Goal: Information Seeking & Learning: Learn about a topic

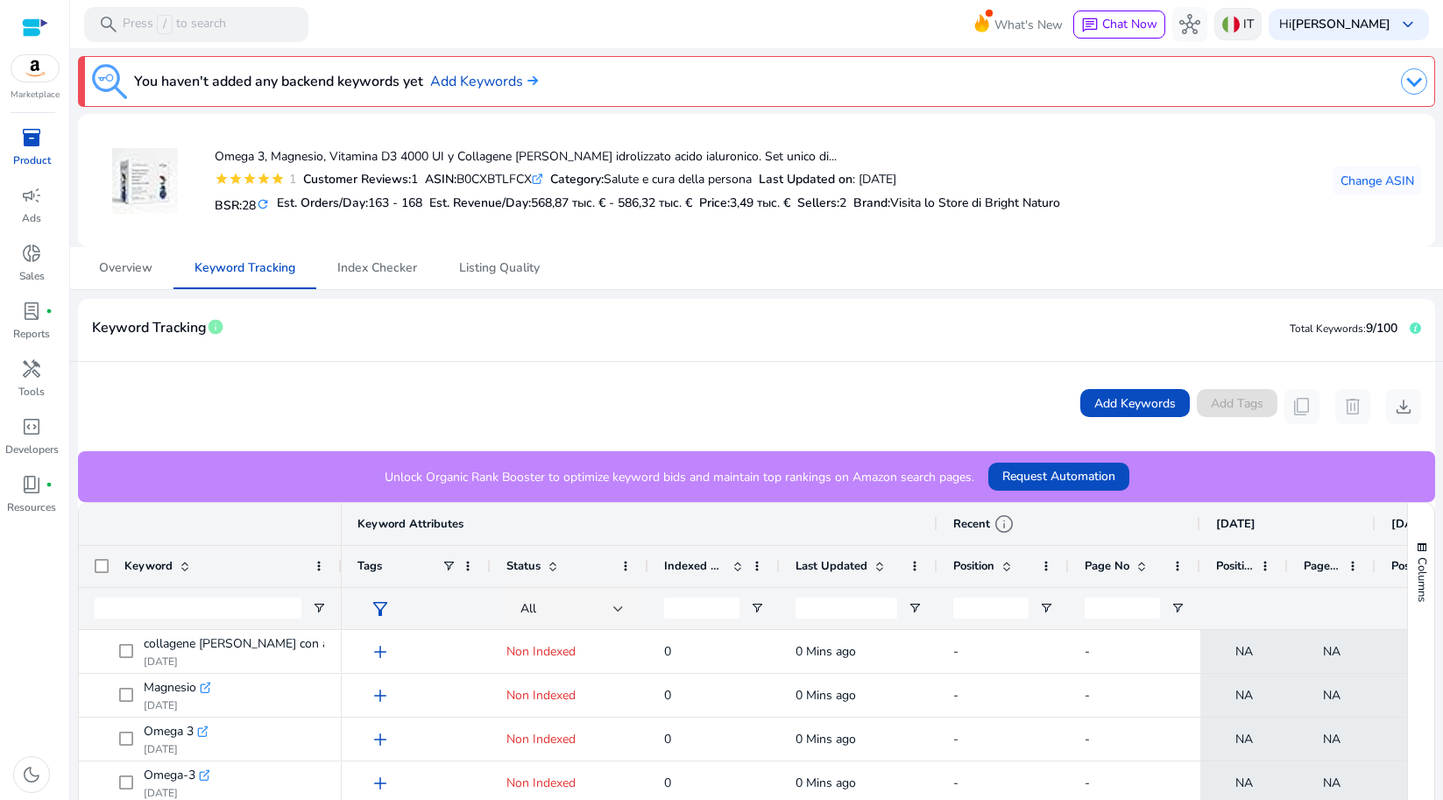
click at [1234, 26] on img at bounding box center [1232, 25] width 18 height 18
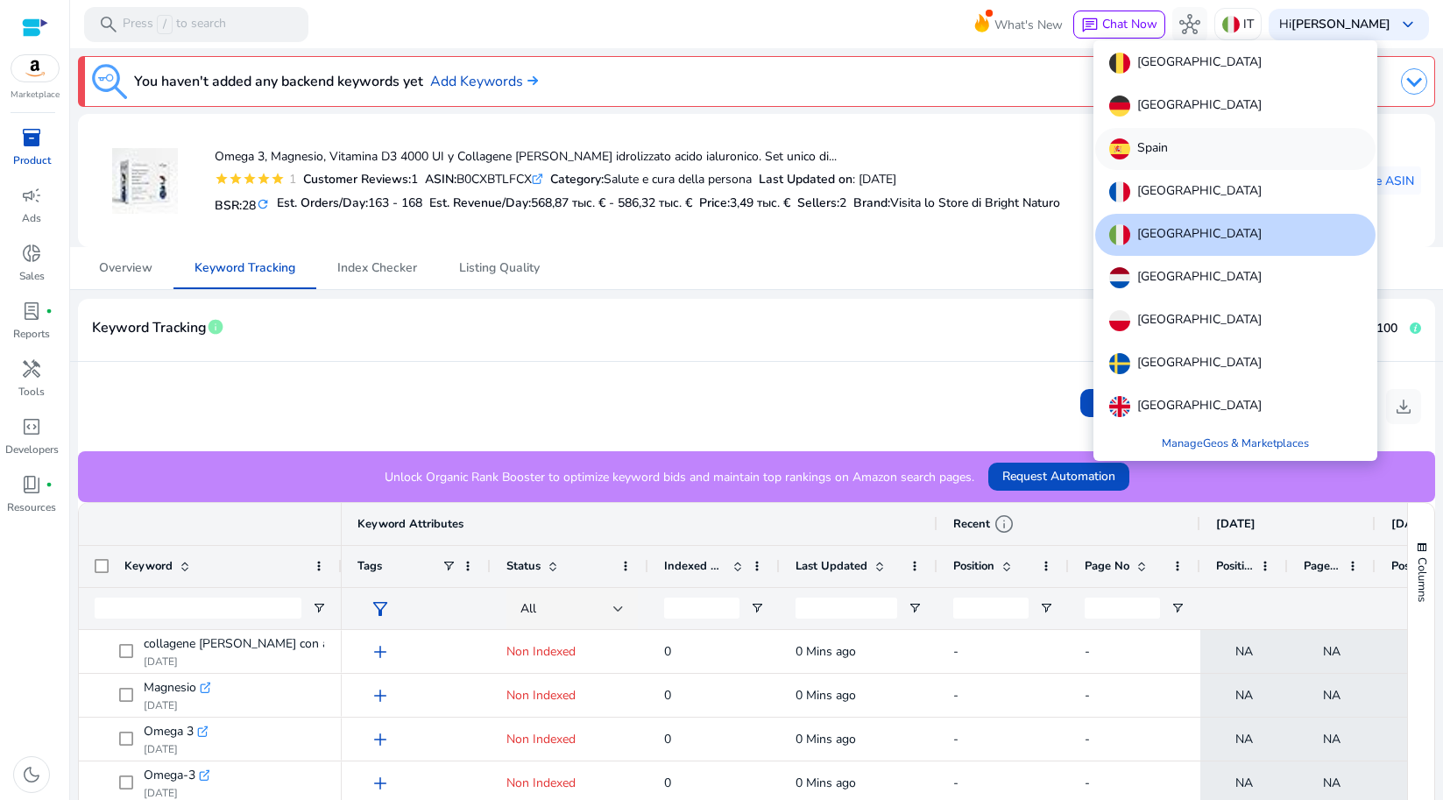
click at [1157, 145] on p "Spain" at bounding box center [1153, 148] width 31 height 21
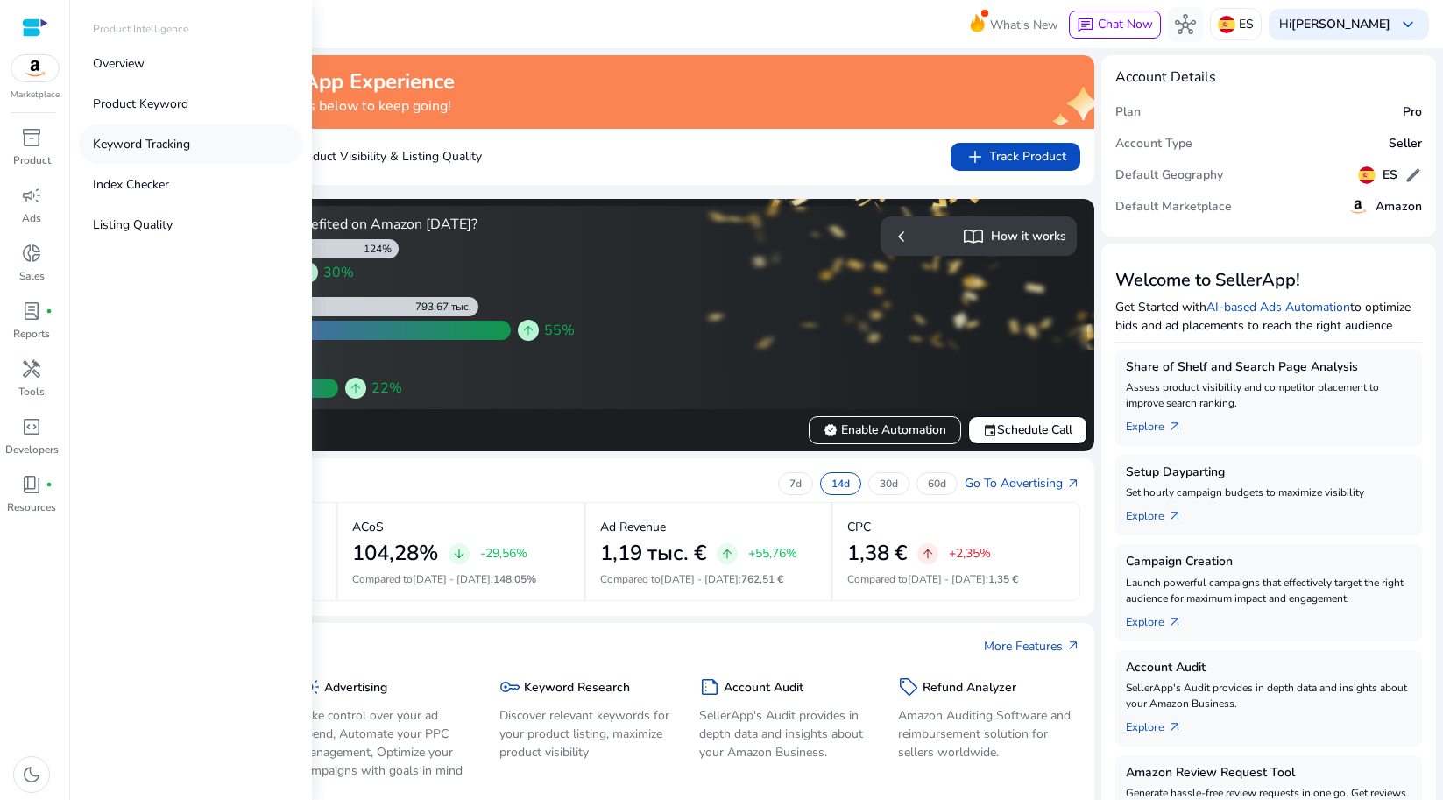
click at [109, 136] on p "Keyword Tracking" at bounding box center [141, 144] width 97 height 18
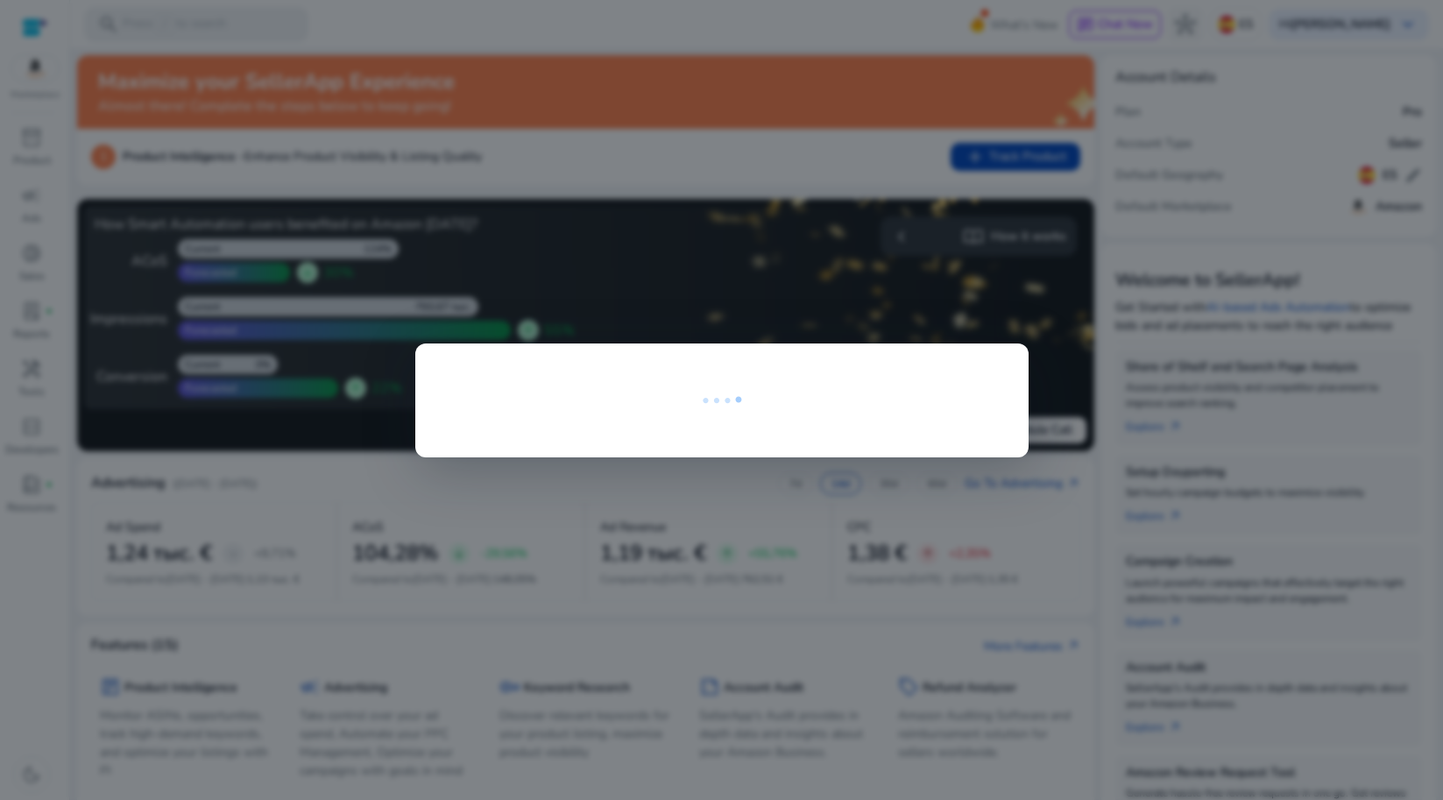
click at [451, 154] on div at bounding box center [721, 400] width 1443 height 800
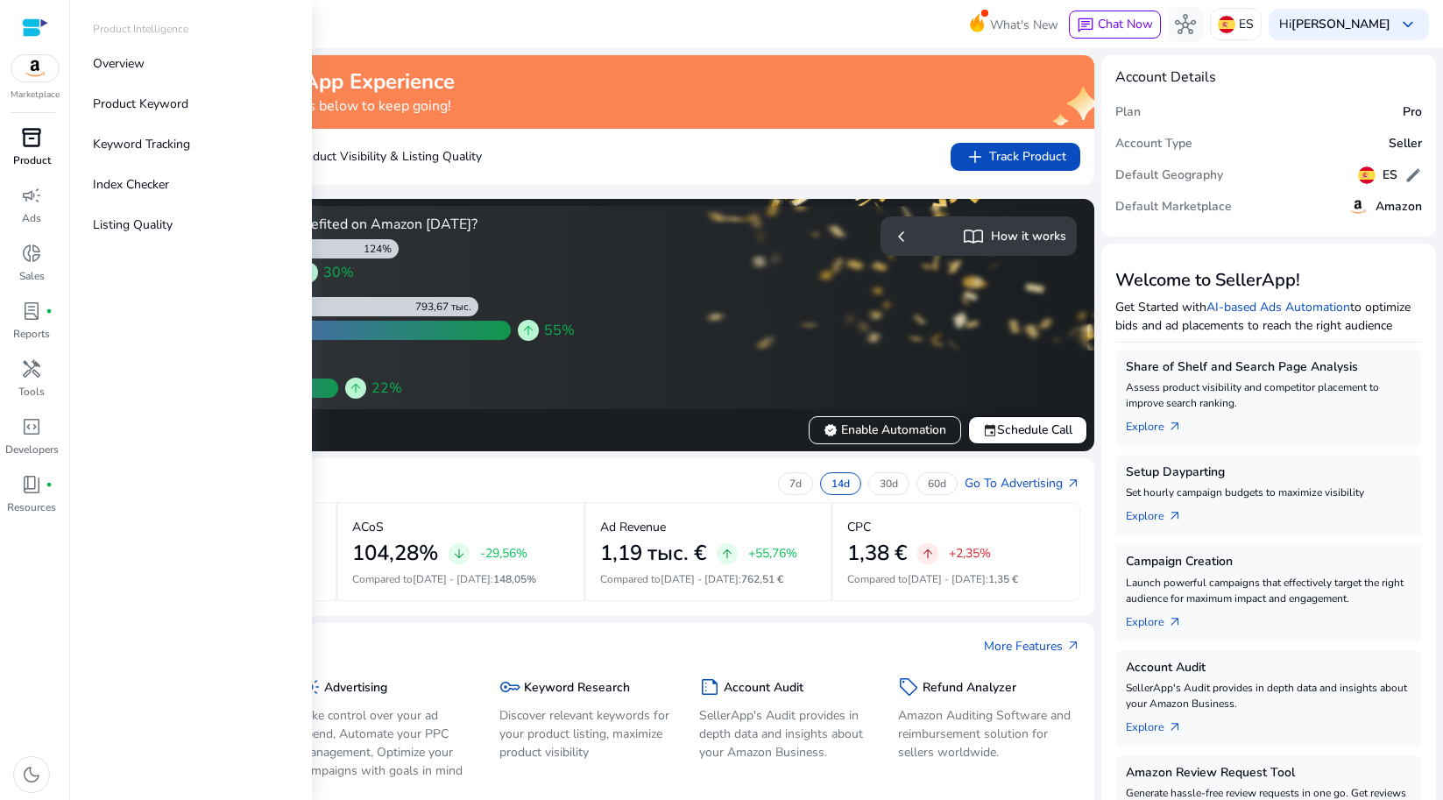
click at [41, 138] on span "inventory_2" at bounding box center [31, 137] width 21 height 21
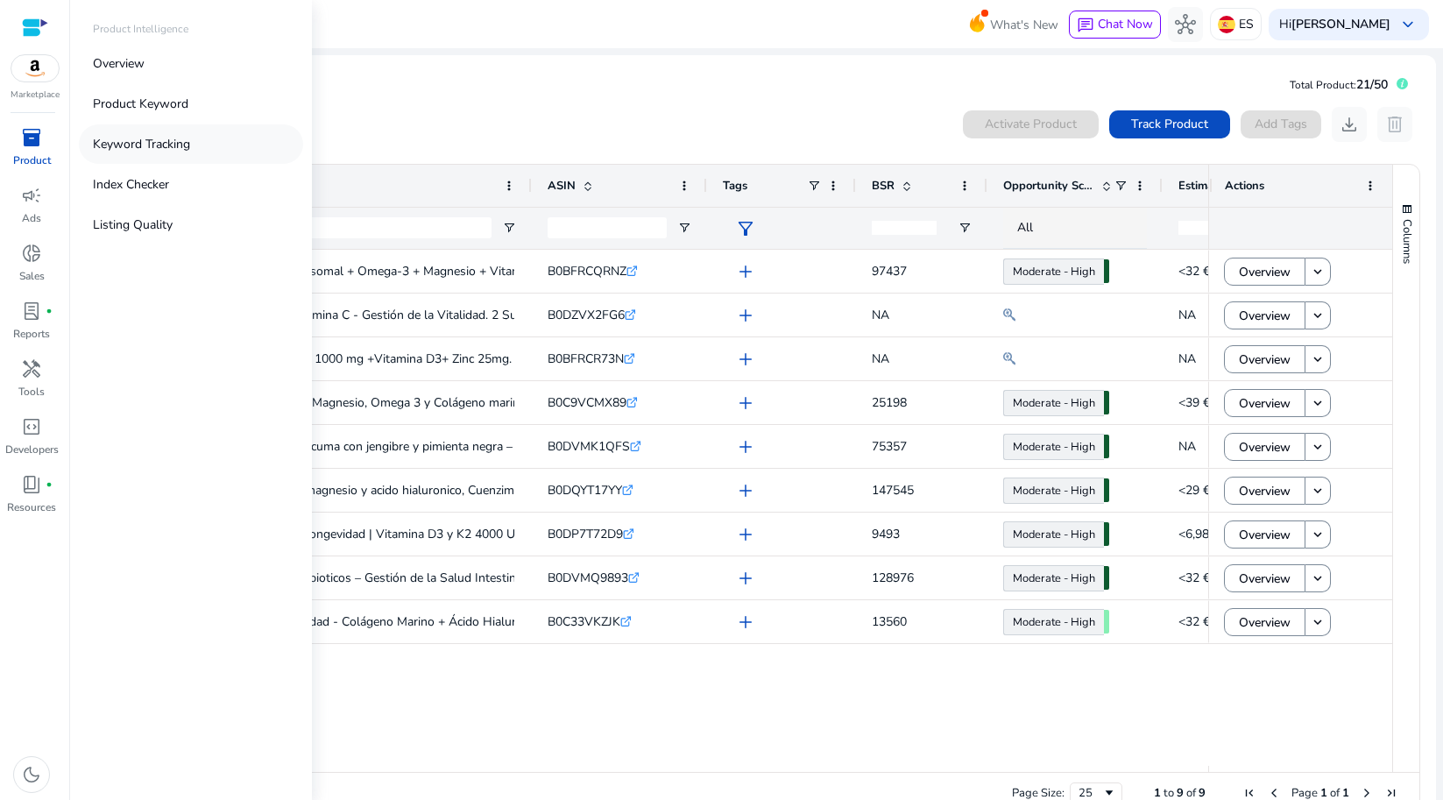
click at [127, 145] on p "Keyword Tracking" at bounding box center [141, 144] width 97 height 18
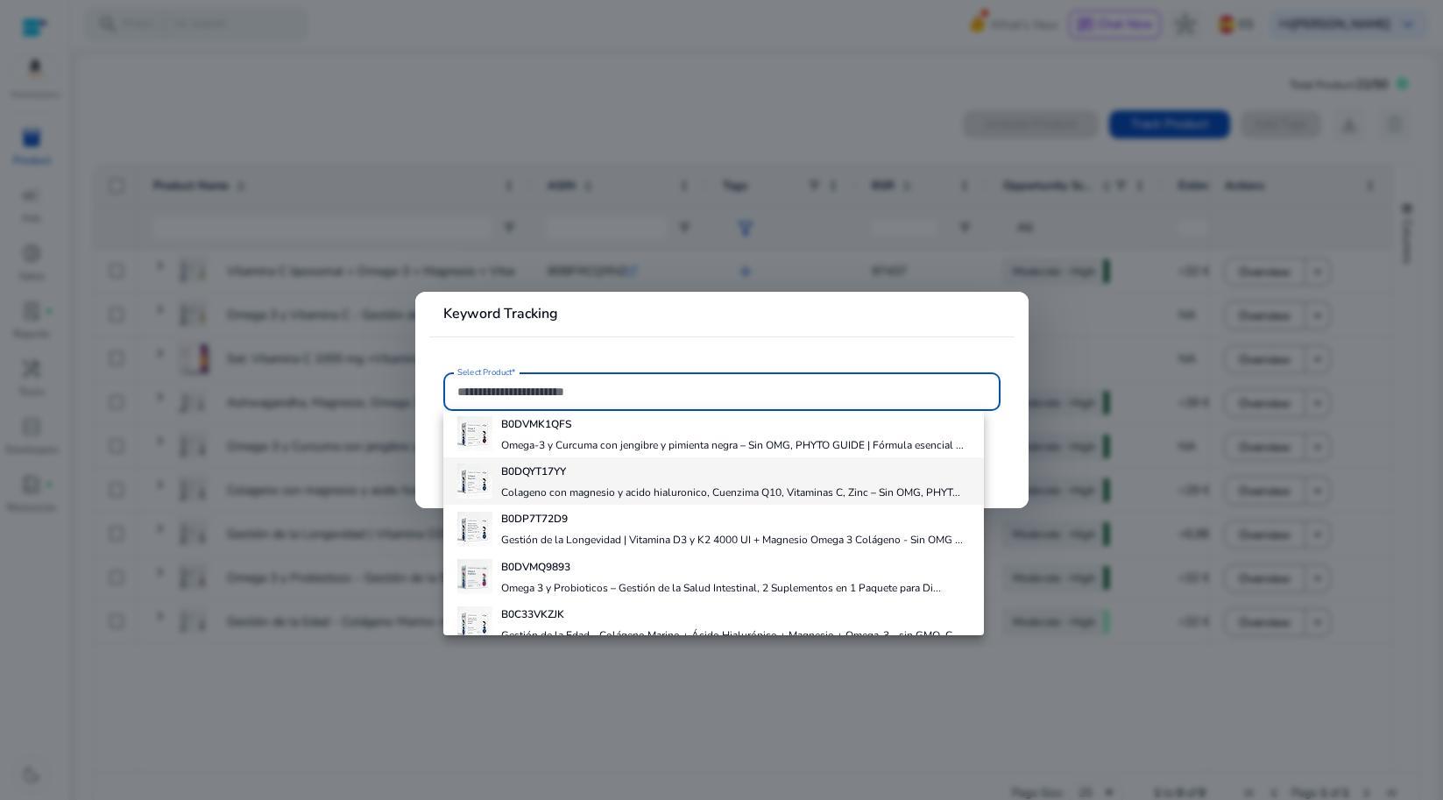
scroll to position [212, 0]
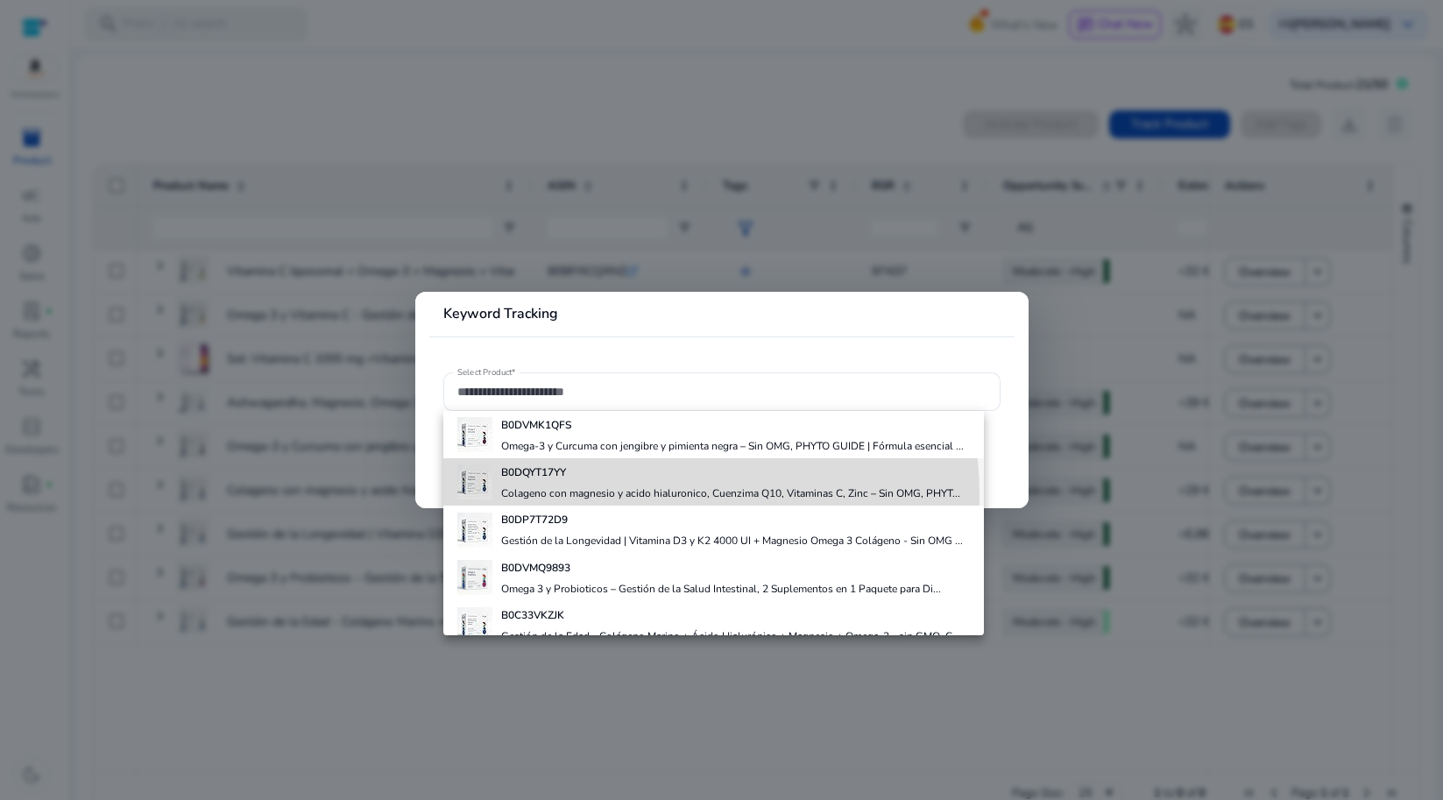
click at [597, 500] on h4 "Colageno con magnesio y acido hialuronico, Cuenzima Q10, Vitaminas C, Zinc – Si…" at bounding box center [730, 493] width 459 height 14
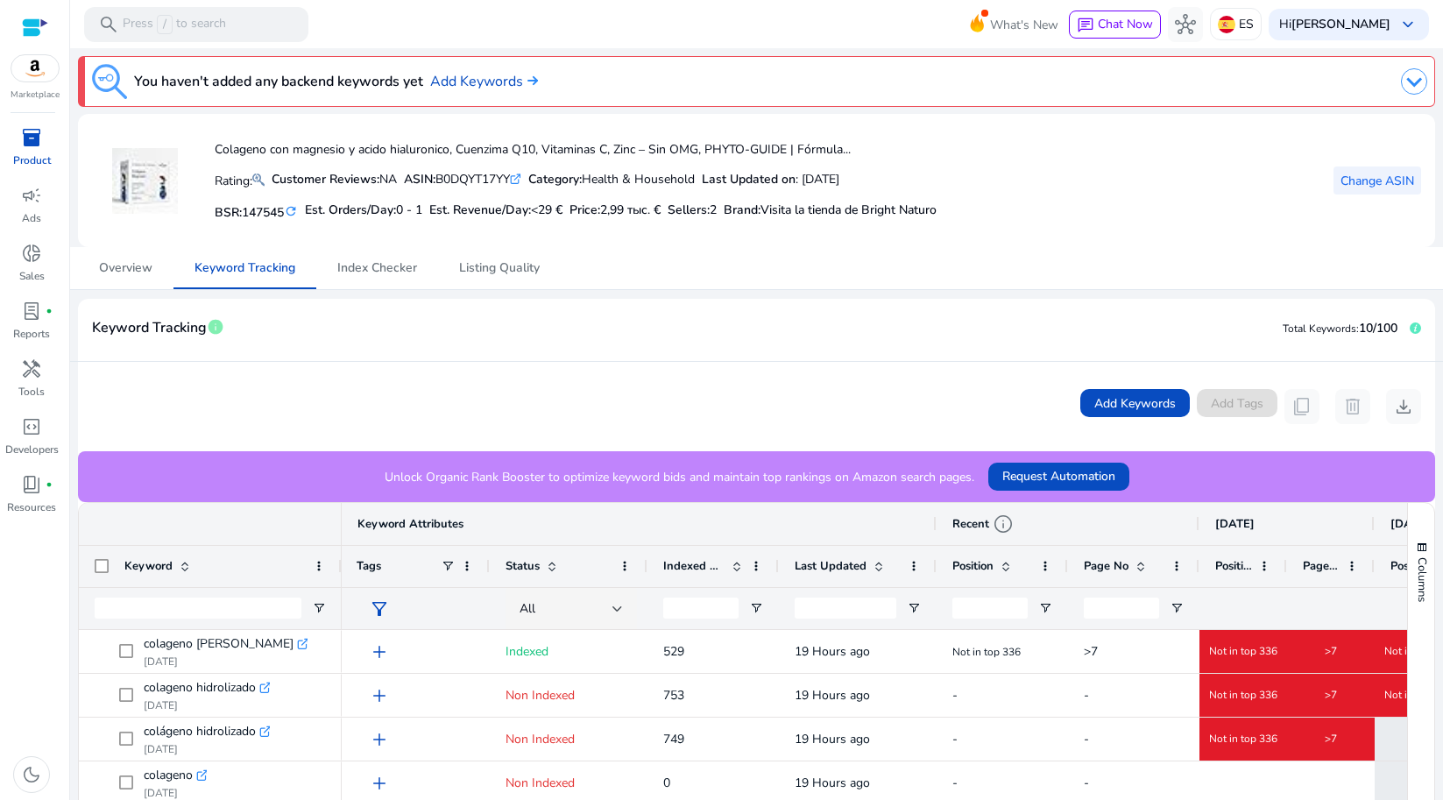
click at [1347, 180] on span "Change ASIN" at bounding box center [1378, 181] width 74 height 18
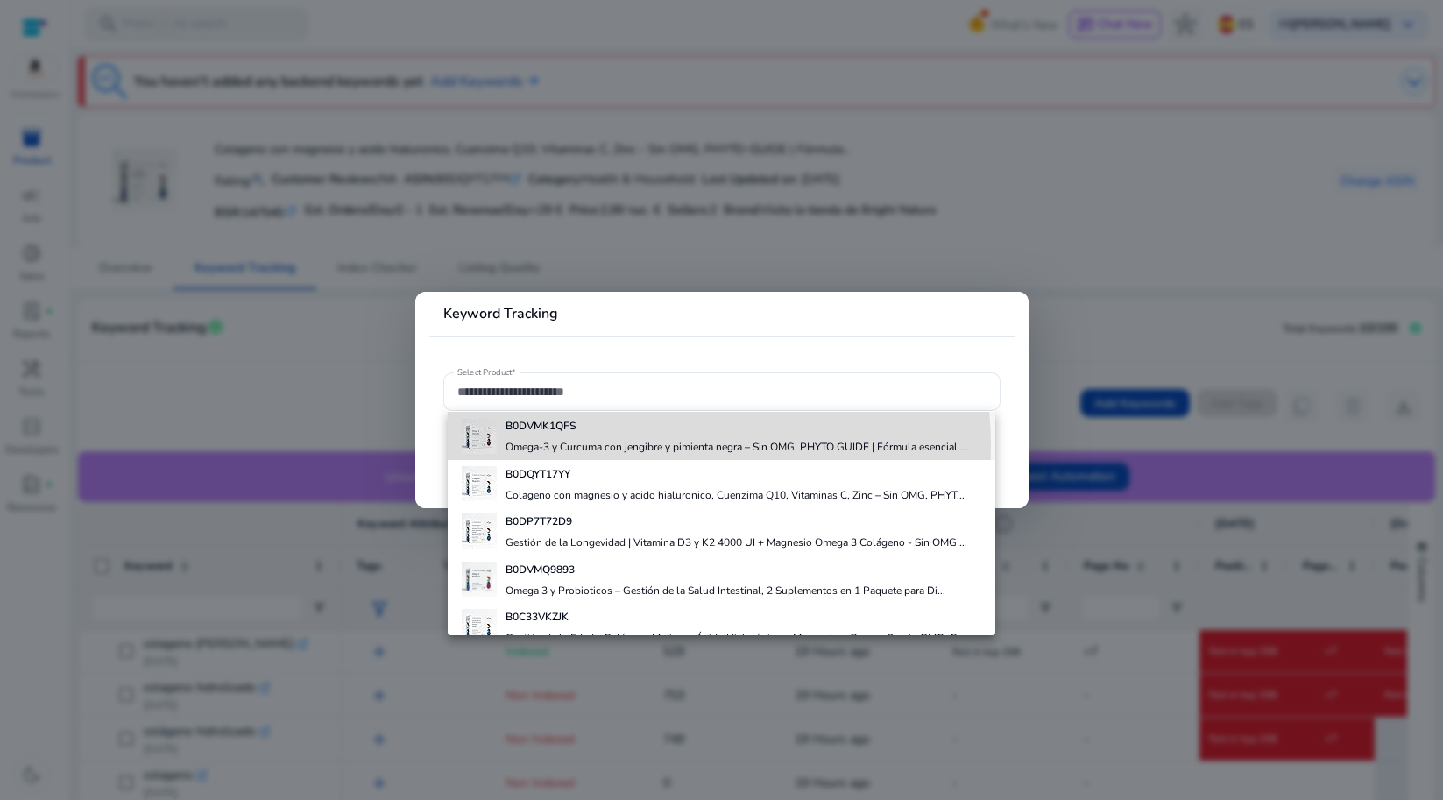
click at [630, 446] on h4 "Omega‑3 y Curcuma con jengibre y pimienta negra – Sin OMG, PHYTO GUIDE | Fórmul…" at bounding box center [737, 447] width 463 height 14
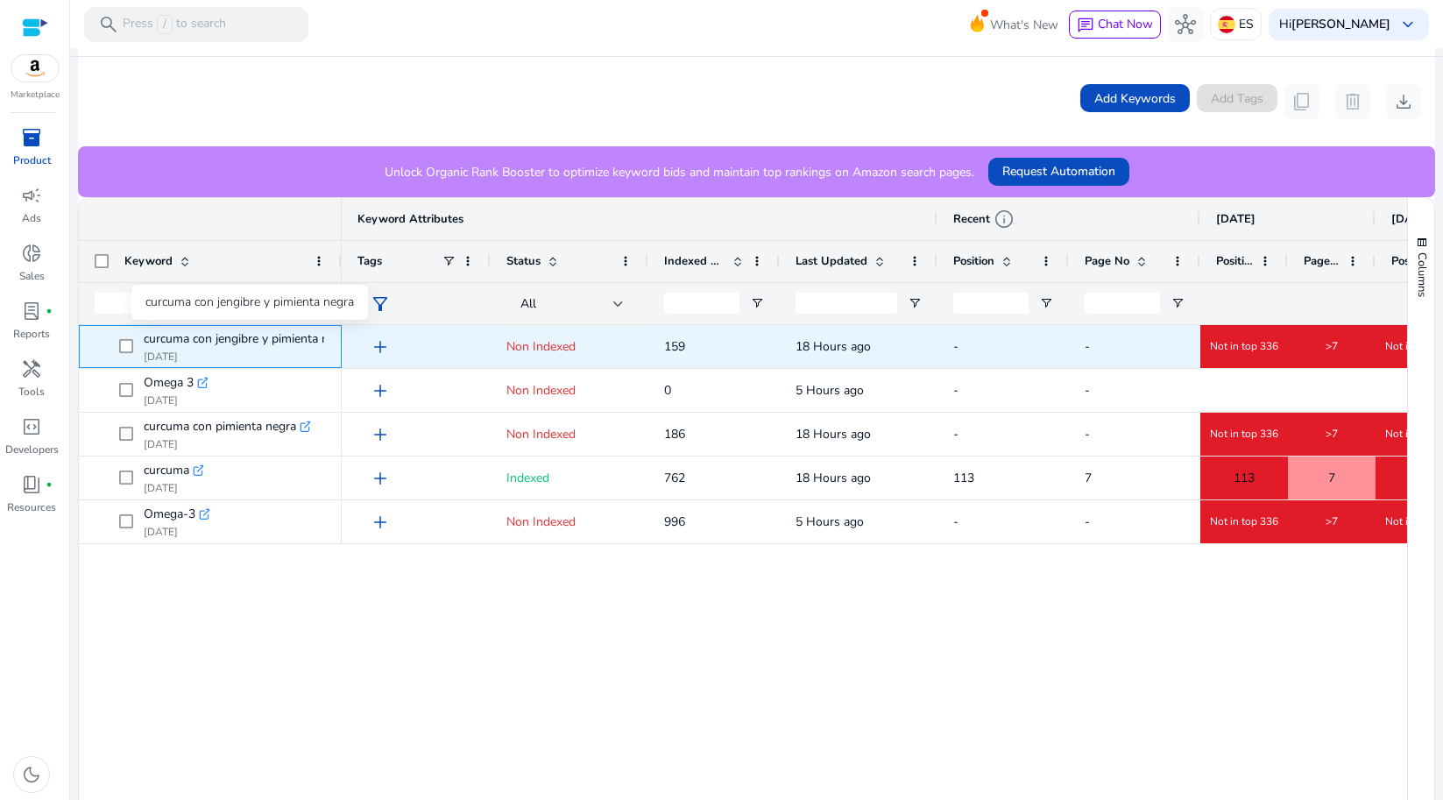
click at [145, 337] on span "curcuma con jengibre y pimienta negra" at bounding box center [248, 339] width 209 height 25
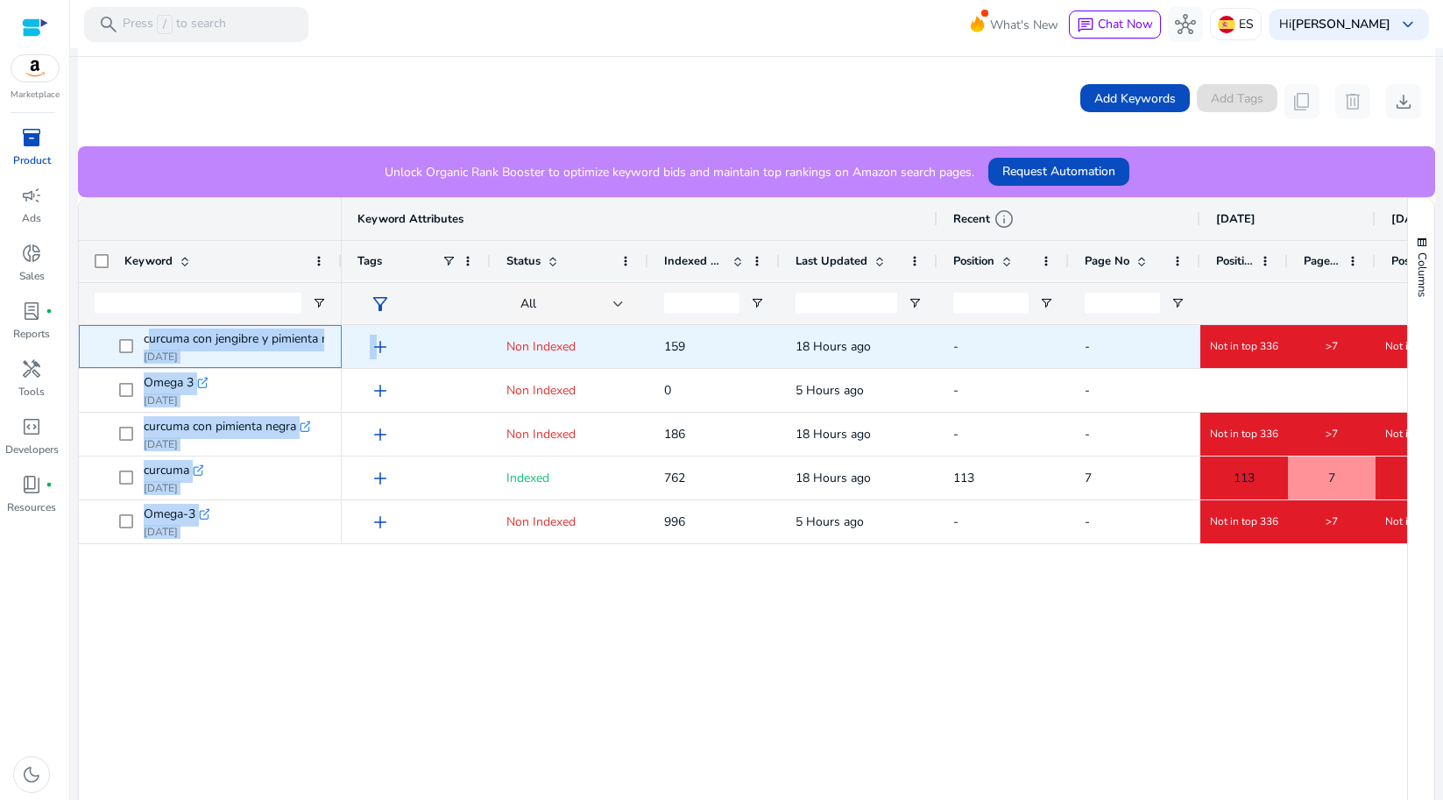
drag, startPoint x: 145, startPoint y: 337, endPoint x: 348, endPoint y: 342, distance: 202.5
click at [348, 342] on div "curcuma con jengibre y pimienta negra .st0{fill:#2c8af8} [DATE] Omega 3 .st0{fi…" at bounding box center [743, 566] width 1329 height 482
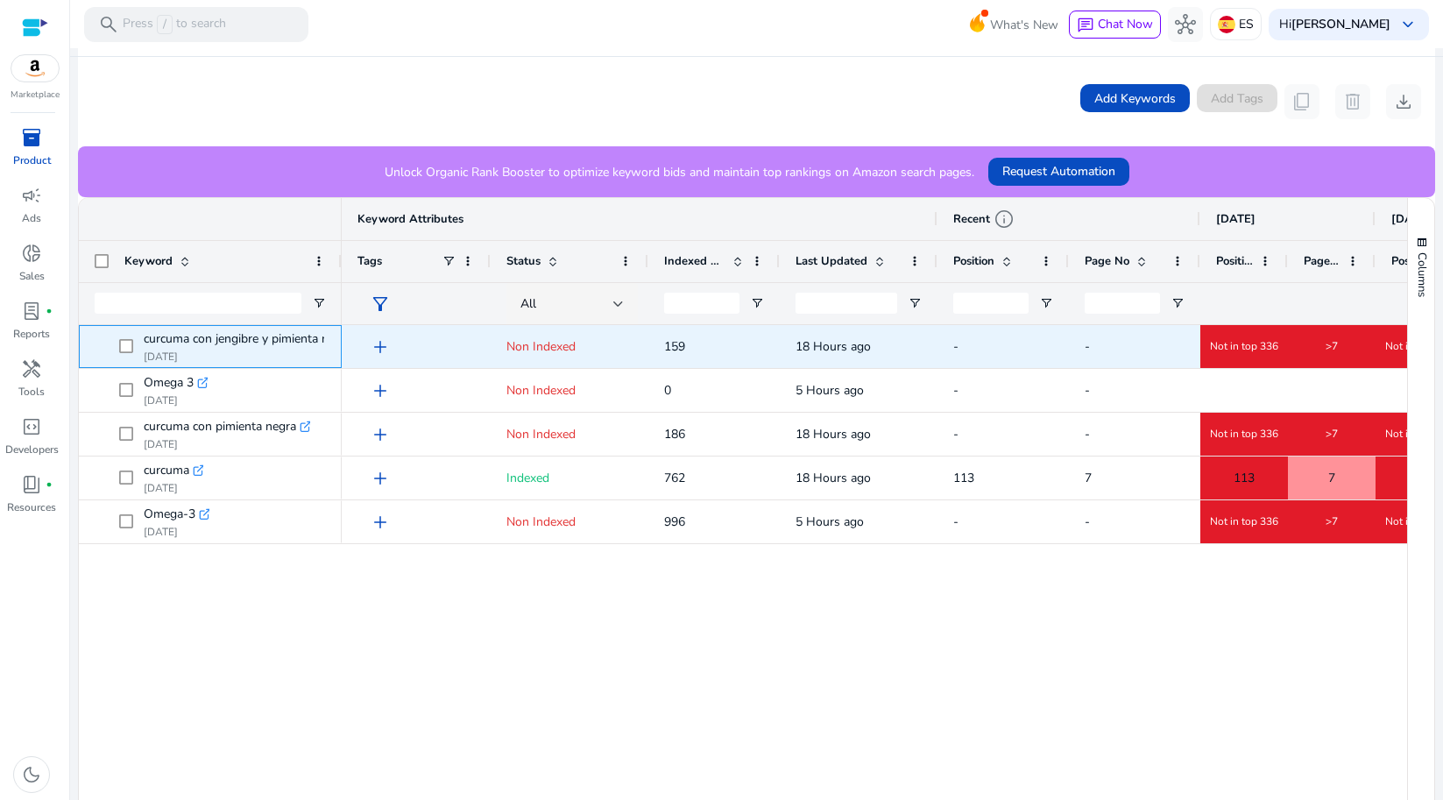
click at [330, 344] on div "curcuma con jengibre y pimienta negra .st0{fill:#2c8af8} [DATE]" at bounding box center [210, 346] width 263 height 43
drag, startPoint x: 323, startPoint y: 342, endPoint x: 278, endPoint y: 338, distance: 44.8
click at [277, 338] on div "curcuma con jengibre y pimienta negra .st0{fill:#2c8af8} [DATE]" at bounding box center [210, 346] width 263 height 43
drag, startPoint x: 143, startPoint y: 333, endPoint x: 282, endPoint y: 335, distance: 139.4
click at [282, 335] on span "curcuma con jengibre y pimienta negra .st0{fill:#2c8af8} [DATE]" at bounding box center [222, 347] width 207 height 36
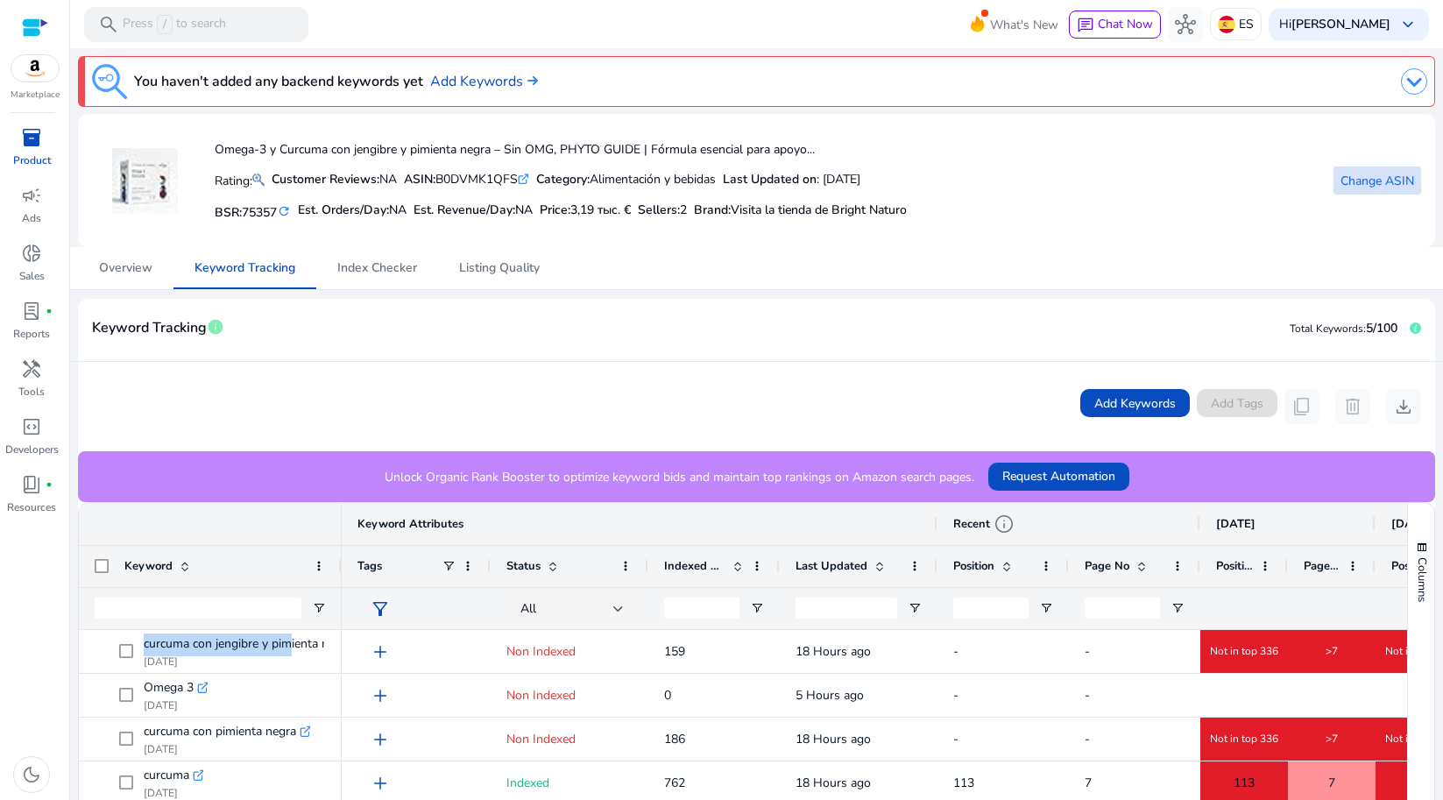
click at [1354, 174] on span "Change ASIN" at bounding box center [1378, 181] width 74 height 18
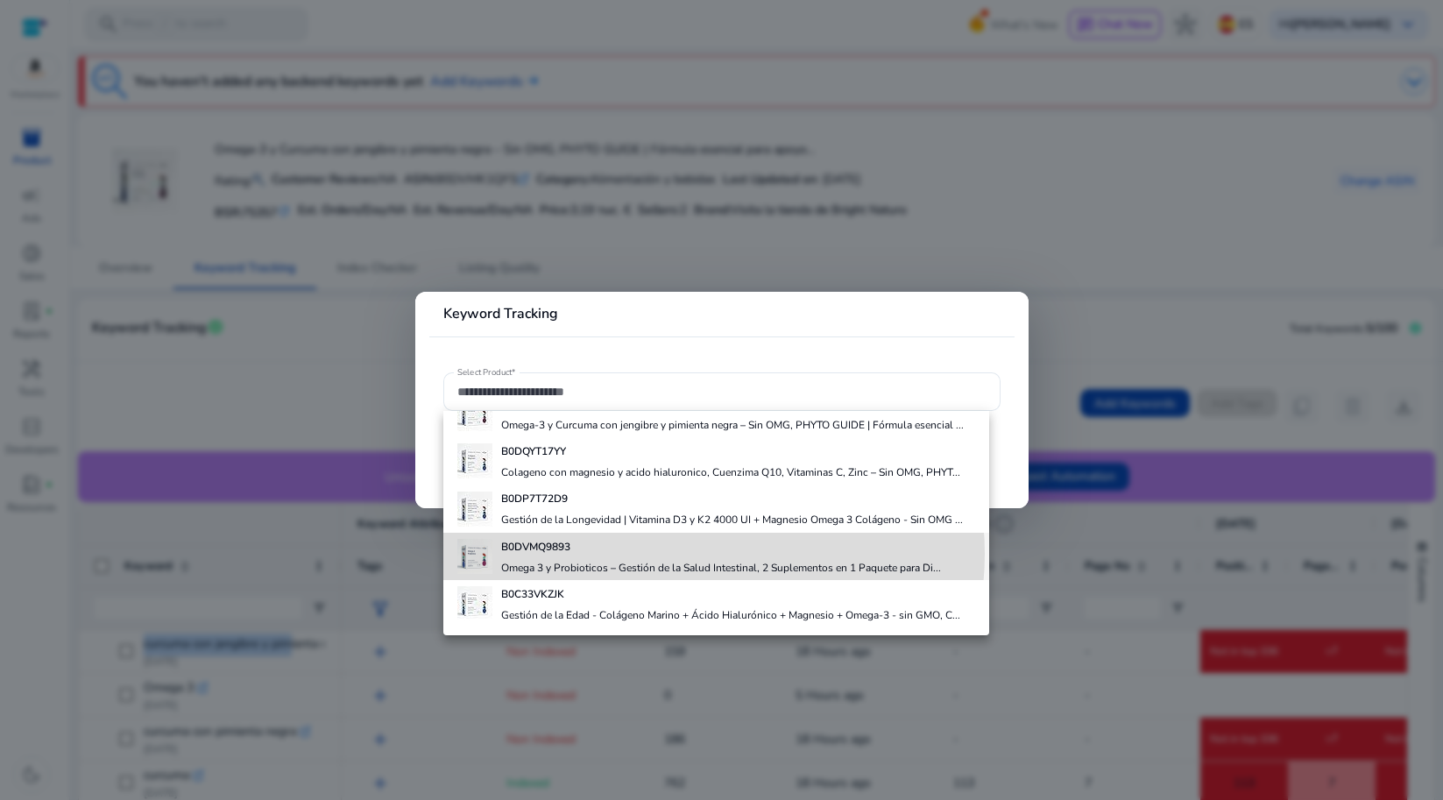
click at [684, 554] on div "B0DVMQ9893 Omega 3 y Probioticos – Gestión de la Salud Intestinal, 2 Suplemento…" at bounding box center [721, 556] width 440 height 47
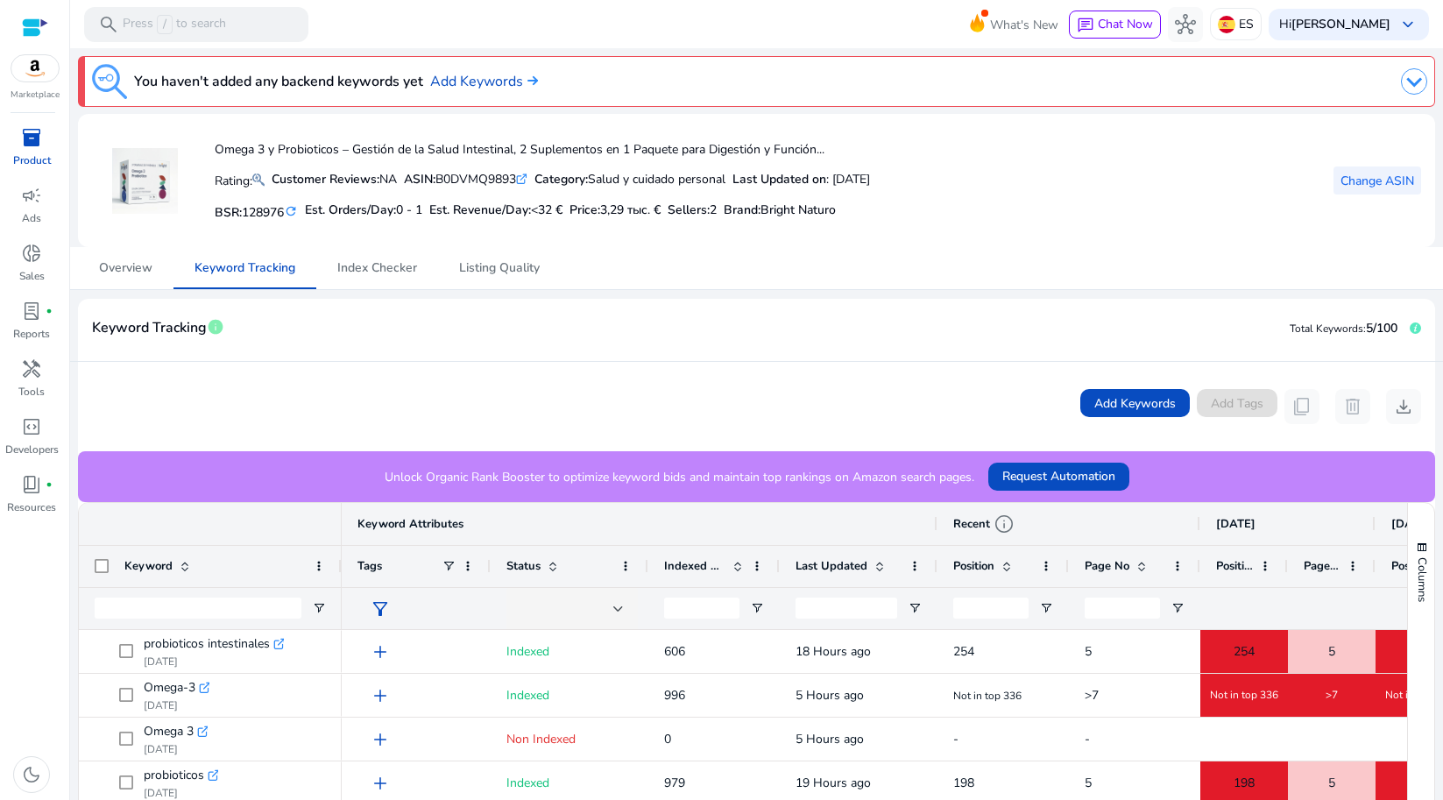
click at [1375, 176] on span "Change ASIN" at bounding box center [1378, 181] width 74 height 18
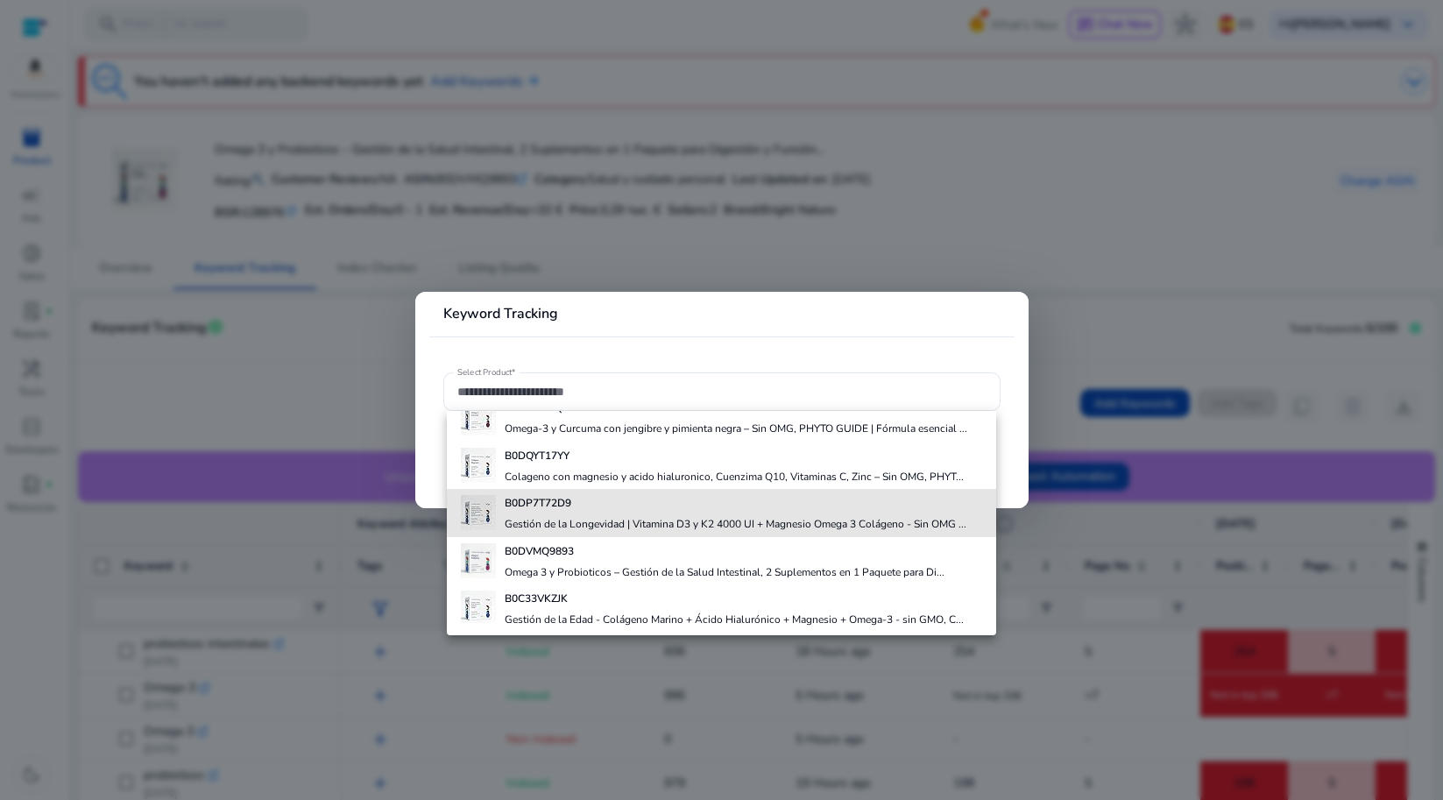
click at [740, 527] on div "B0DP7T72D9 Gestión de la Longevidad | Vitamina D3 y K2 4000 UI + Magnesio Omega…" at bounding box center [736, 512] width 462 height 47
type input "**********"
